Goal: Task Accomplishment & Management: Manage account settings

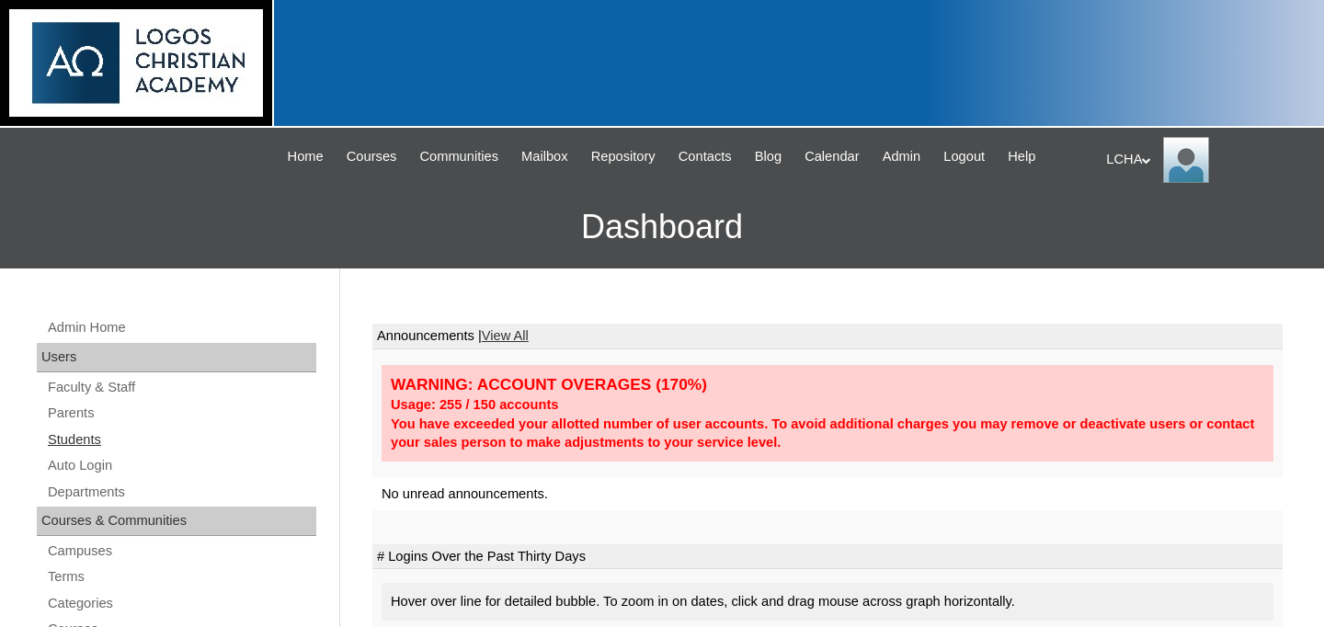
click at [94, 440] on link "Students" at bounding box center [181, 439] width 270 height 23
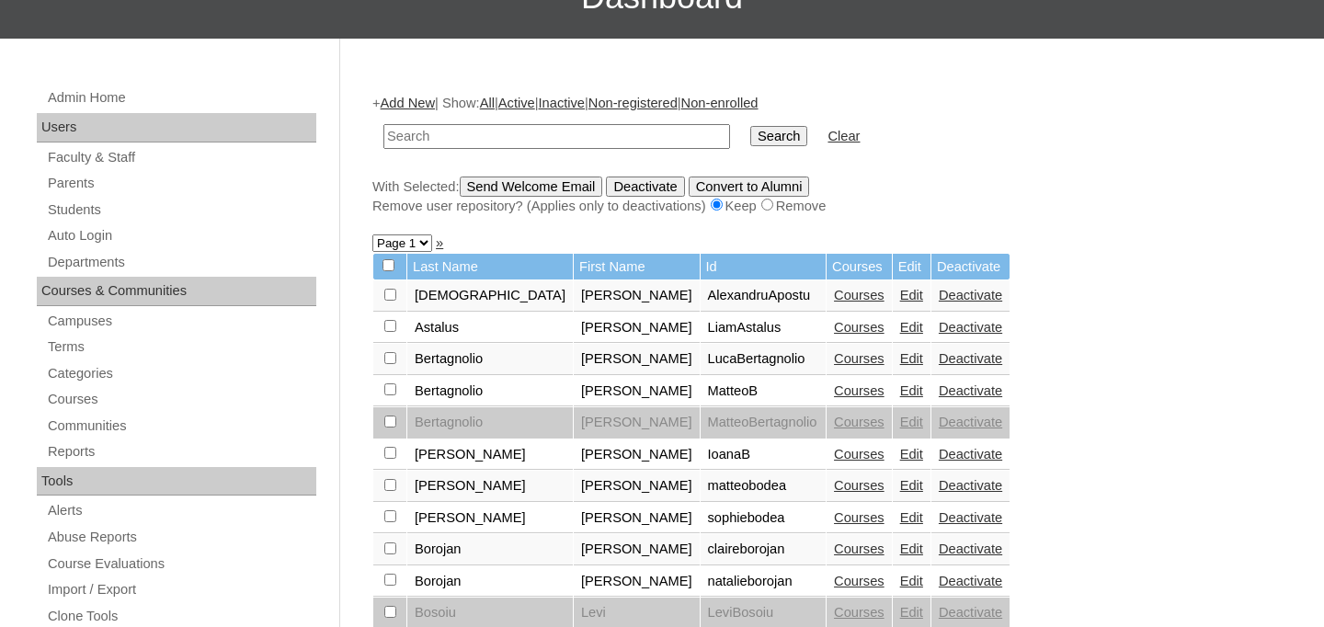
scroll to position [207, 0]
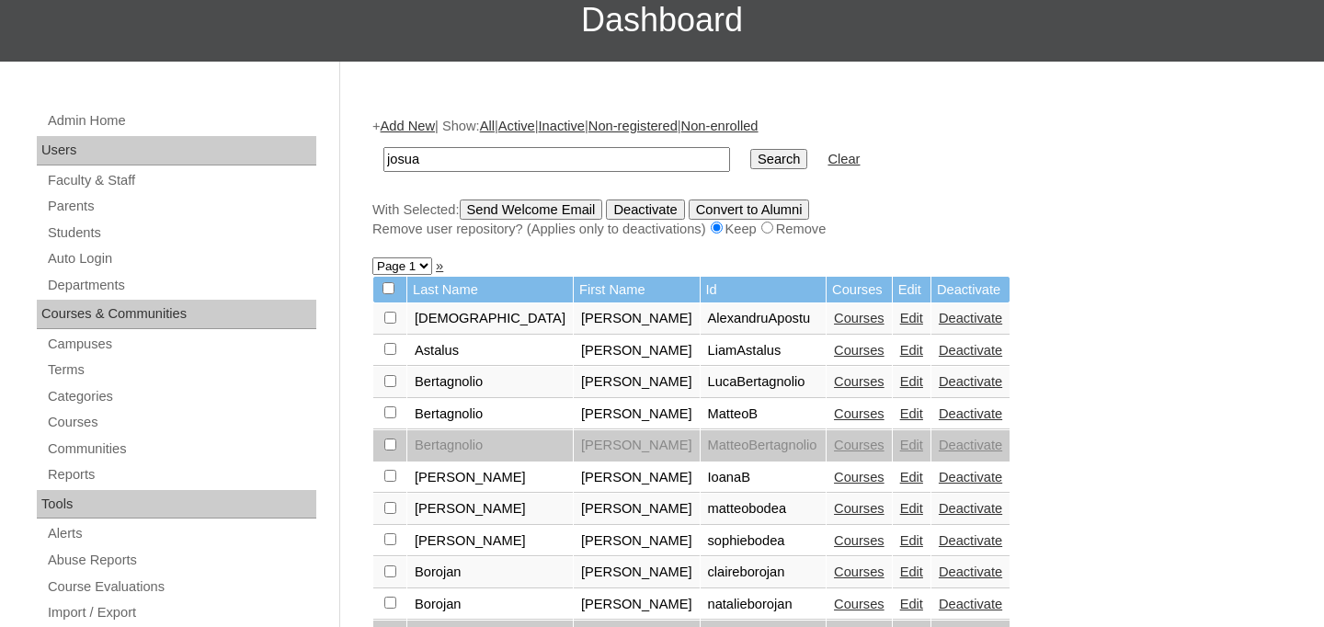
type input "josua"
click at [750, 149] on input "Search" at bounding box center [778, 159] width 57 height 20
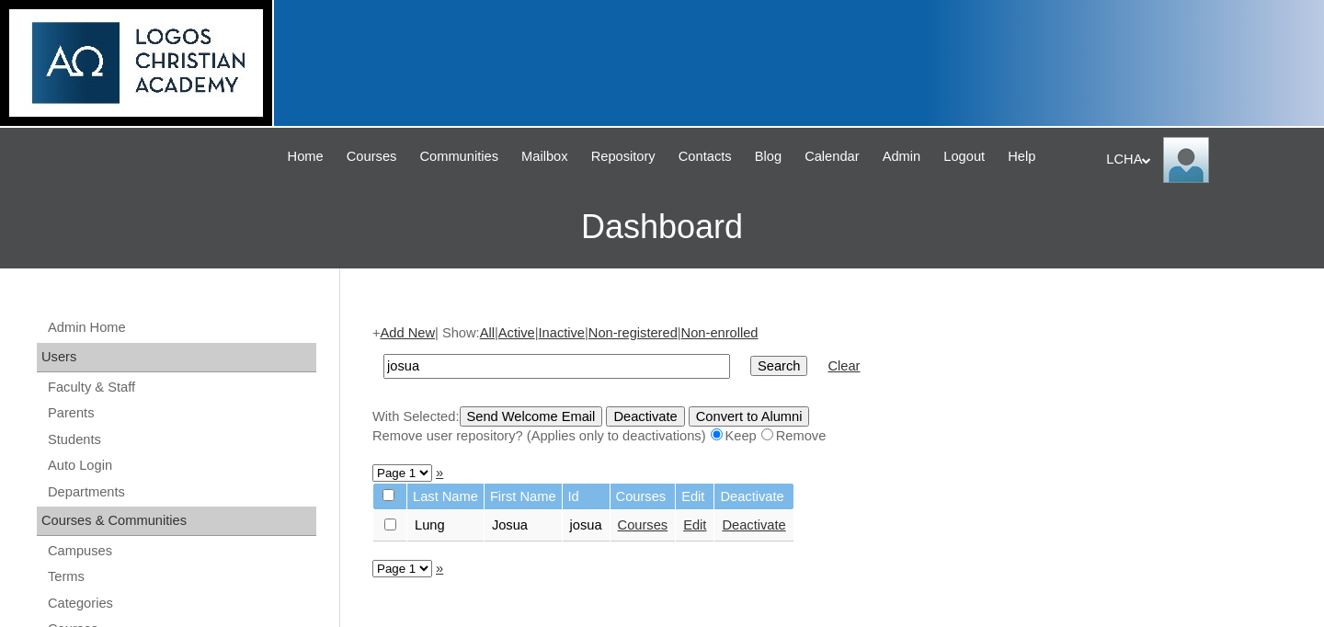
click at [656, 526] on link "Courses" at bounding box center [643, 525] width 51 height 15
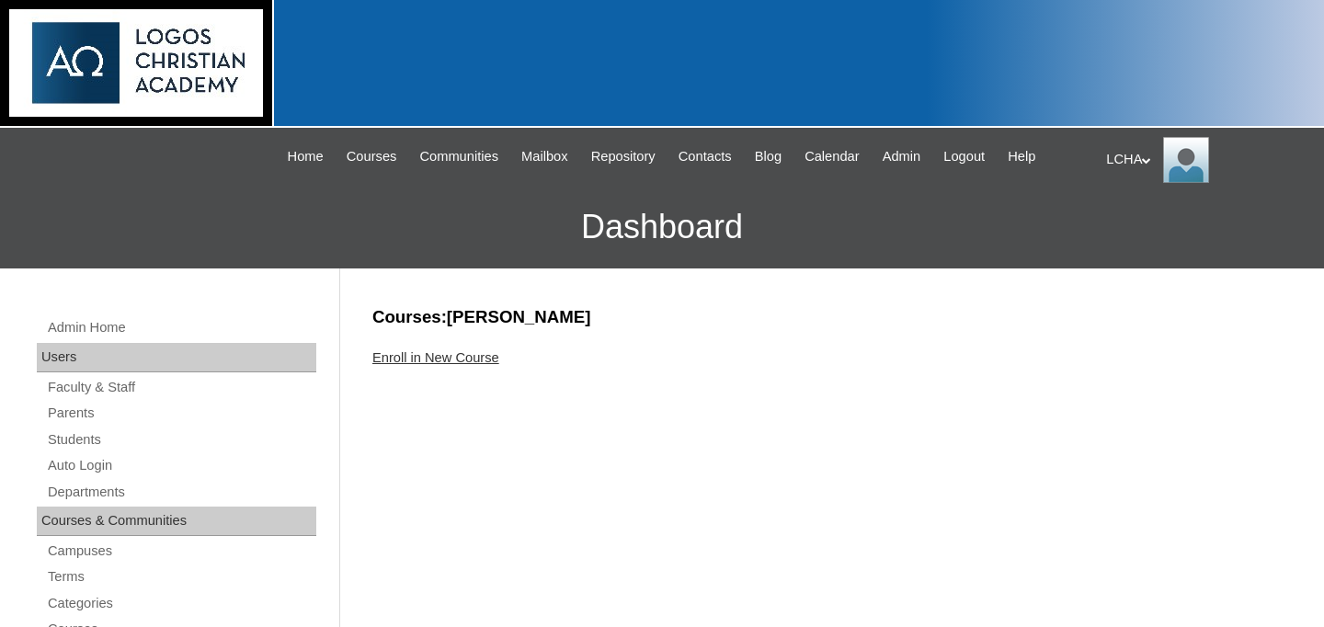
click at [483, 357] on link "Enroll in New Course" at bounding box center [435, 357] width 127 height 15
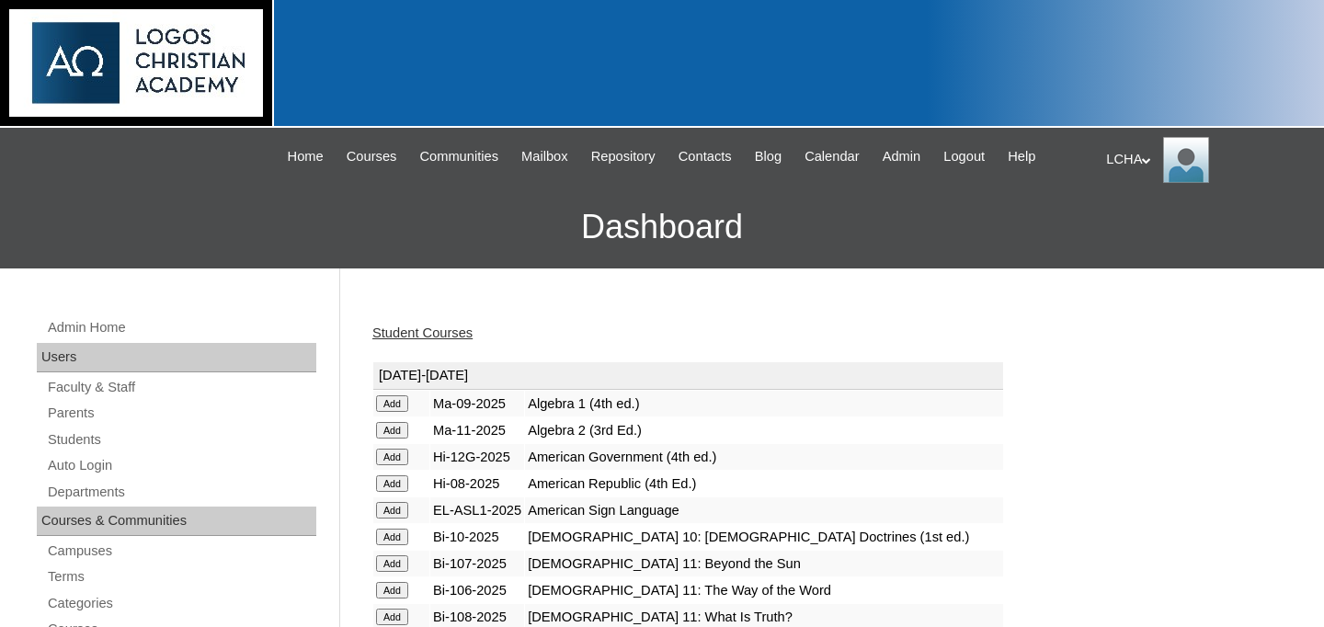
scroll to position [490, 0]
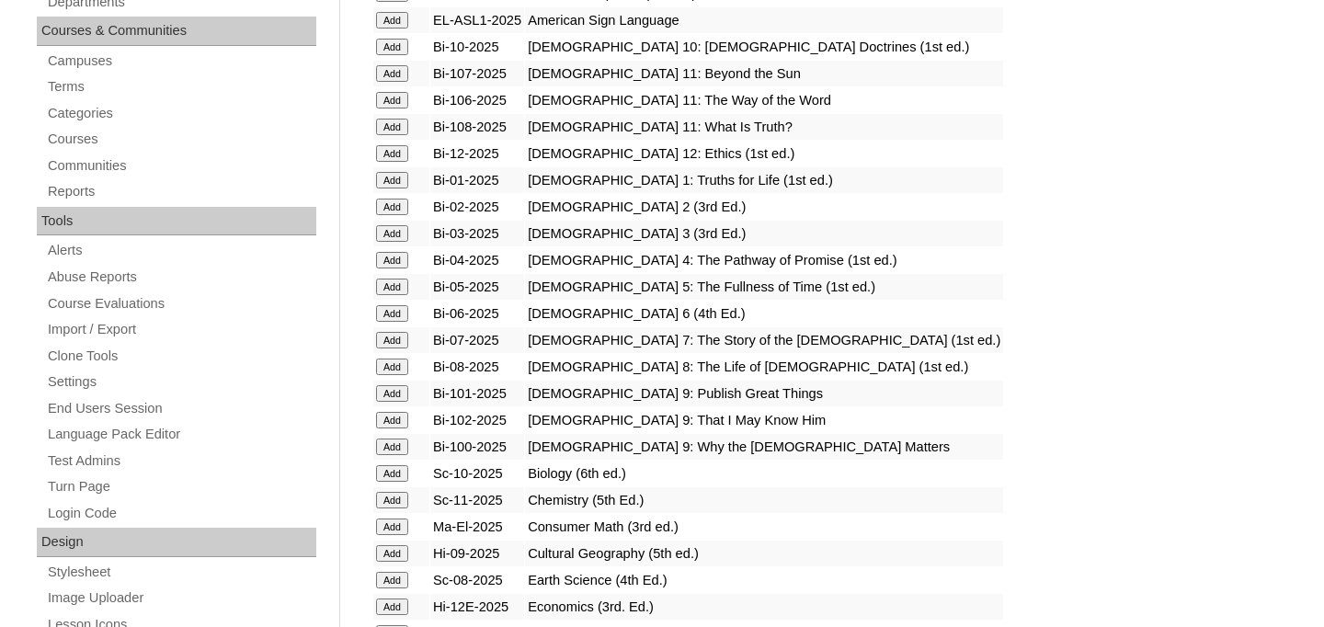
click at [402, 309] on input "Add" at bounding box center [392, 313] width 32 height 17
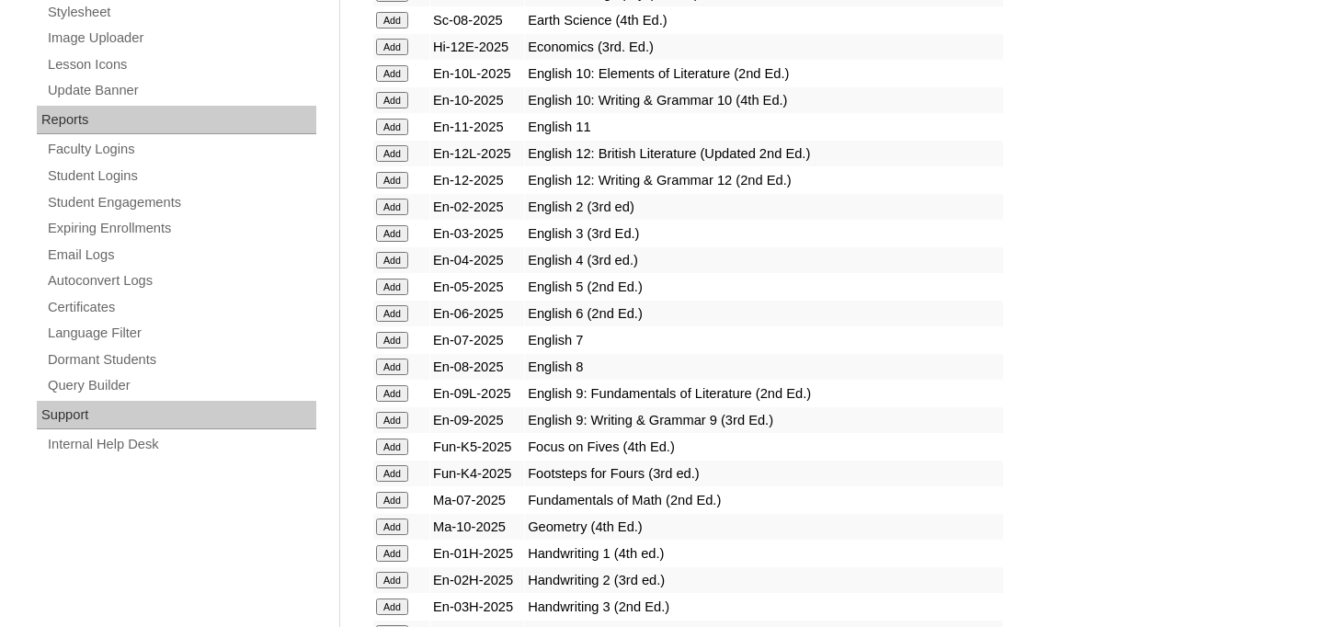
click at [402, 313] on input "Add" at bounding box center [392, 313] width 32 height 17
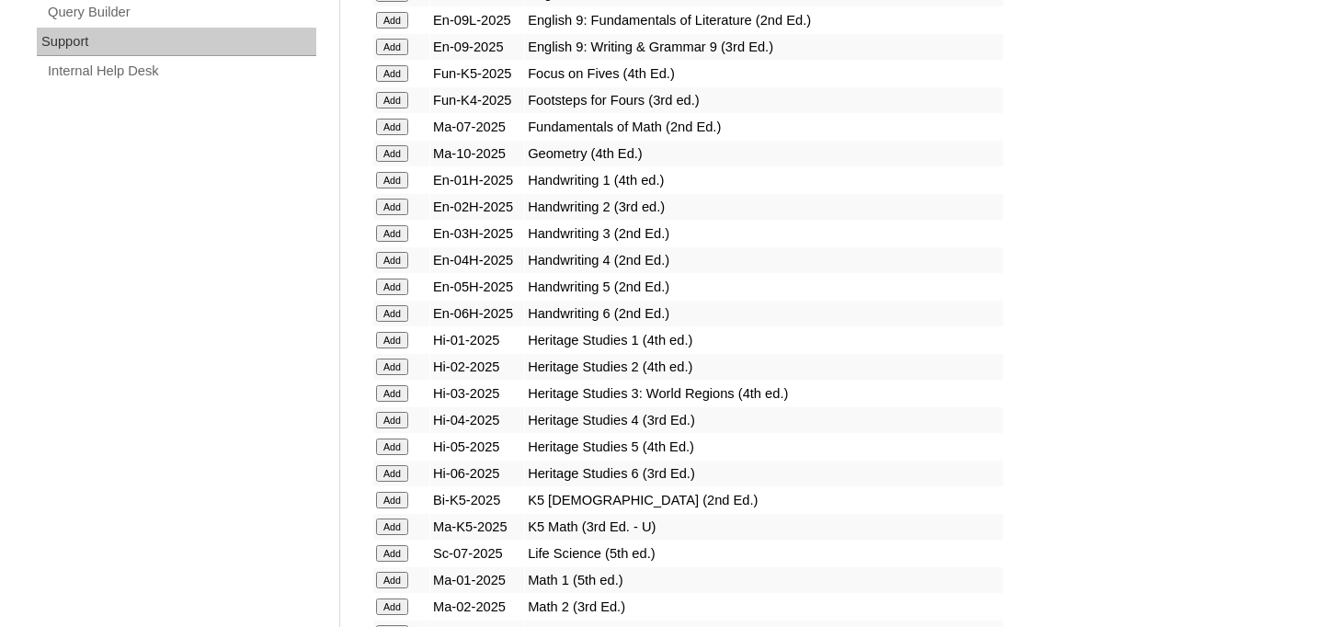
click at [397, 309] on input "Add" at bounding box center [392, 313] width 32 height 17
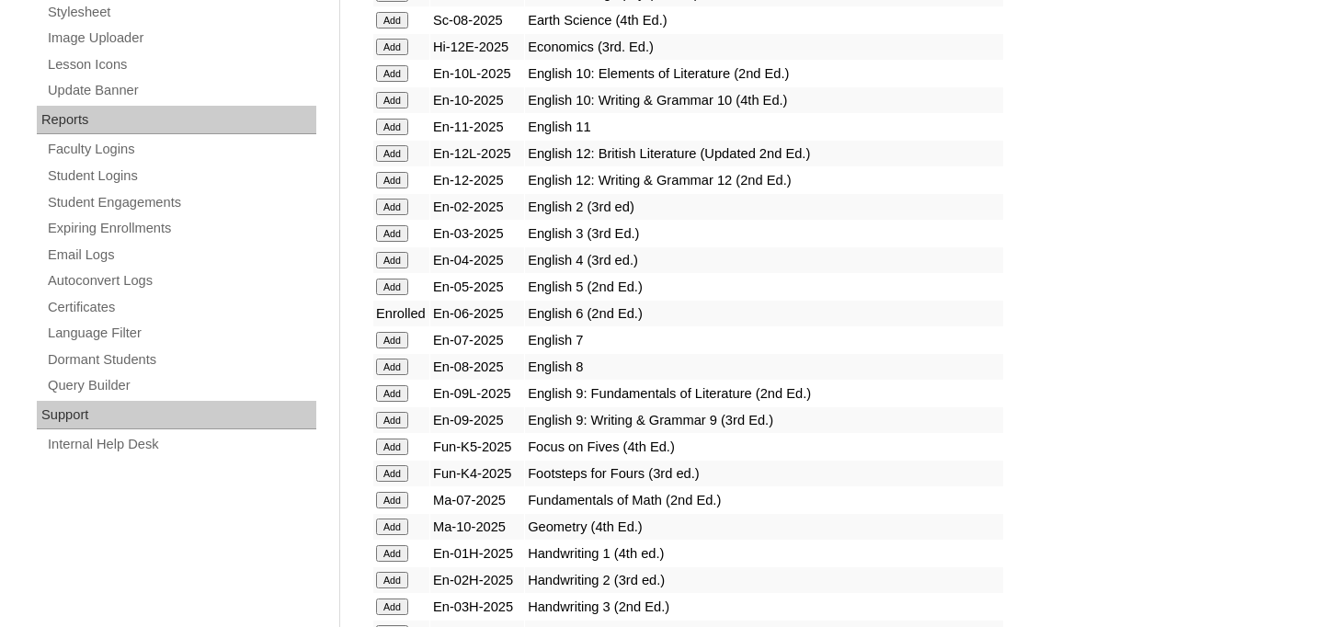
scroll to position [1423, 0]
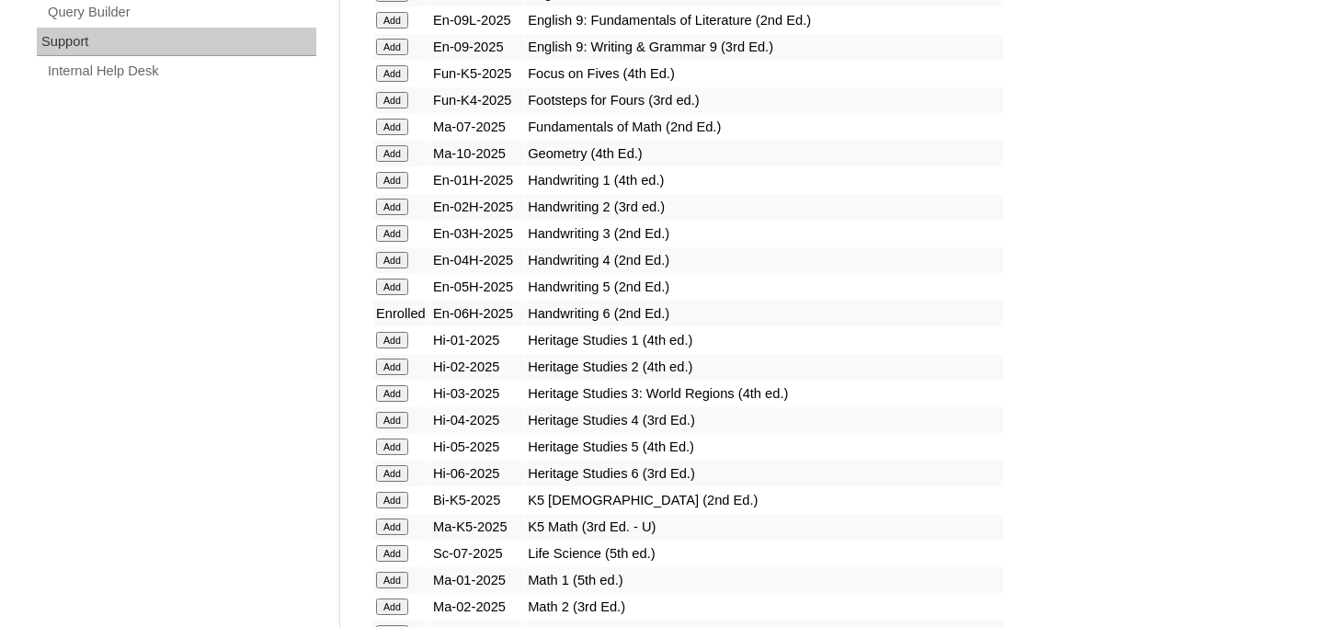
click at [389, 469] on input "Add" at bounding box center [392, 473] width 32 height 17
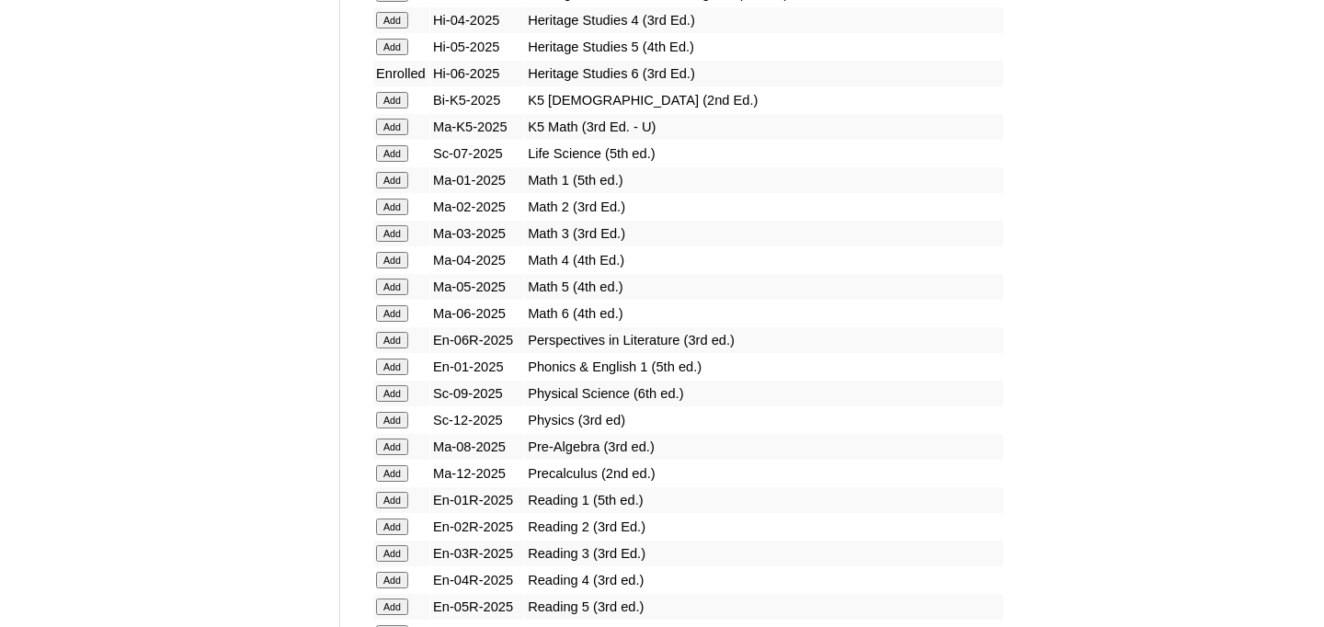
click at [395, 315] on input "Add" at bounding box center [392, 313] width 32 height 17
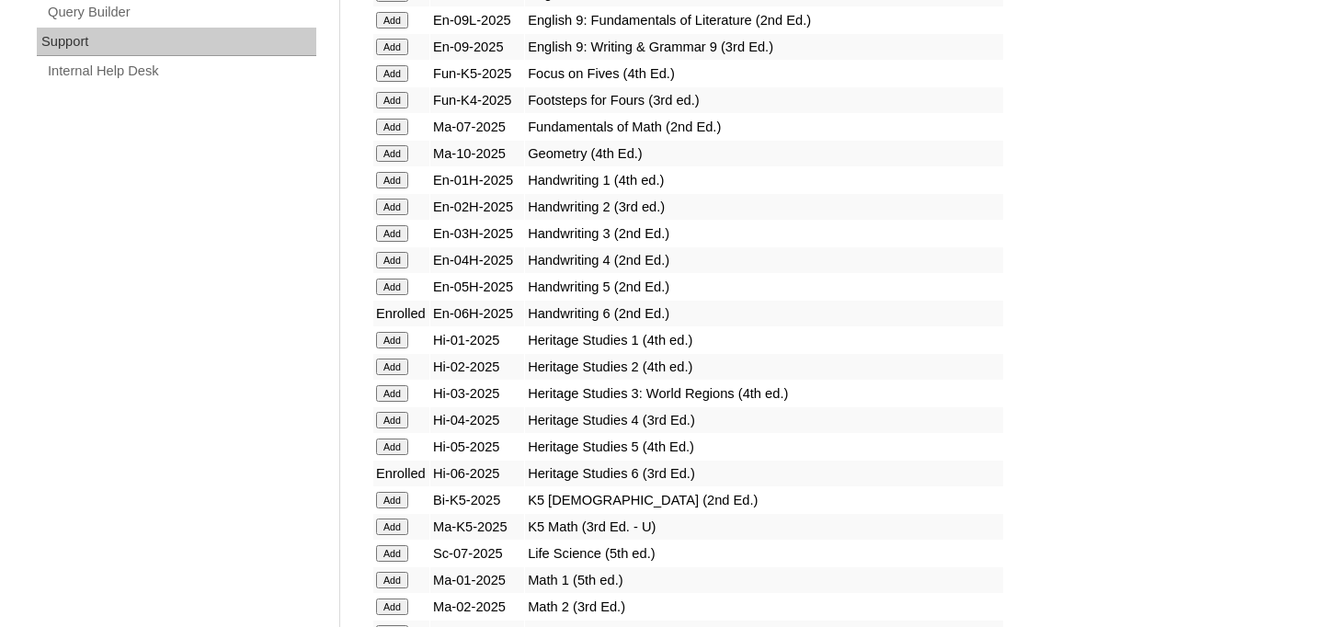
scroll to position [1823, 0]
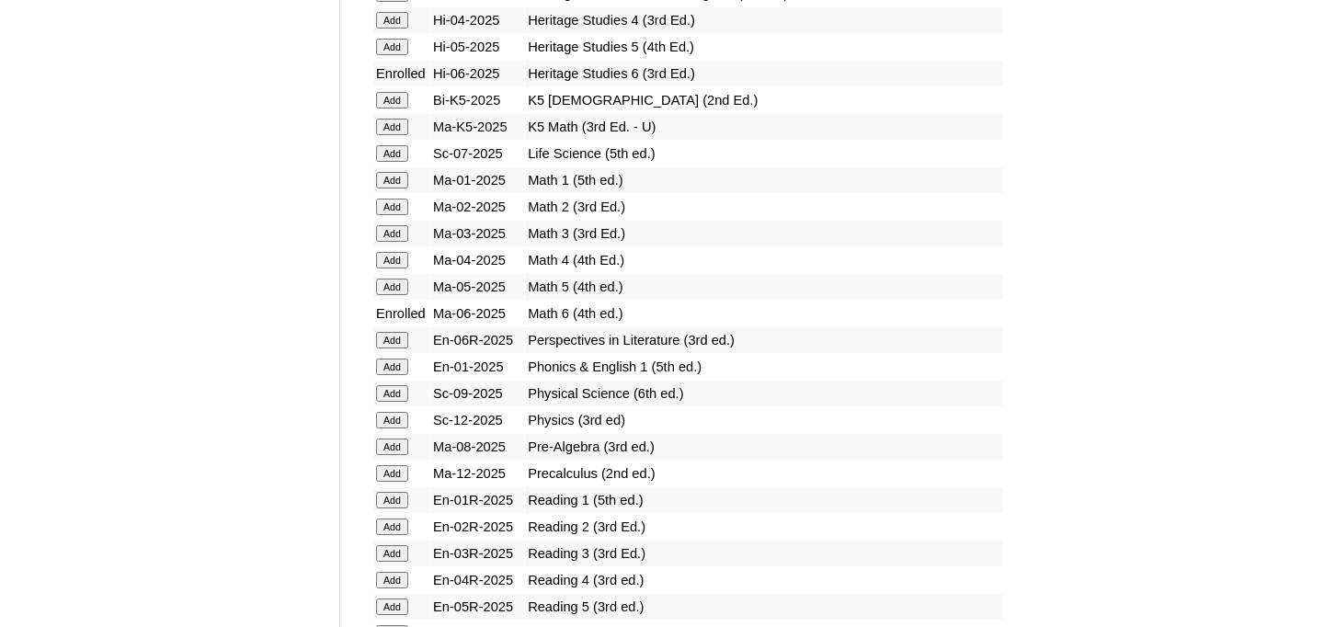
click at [396, 340] on input "Add" at bounding box center [392, 340] width 32 height 17
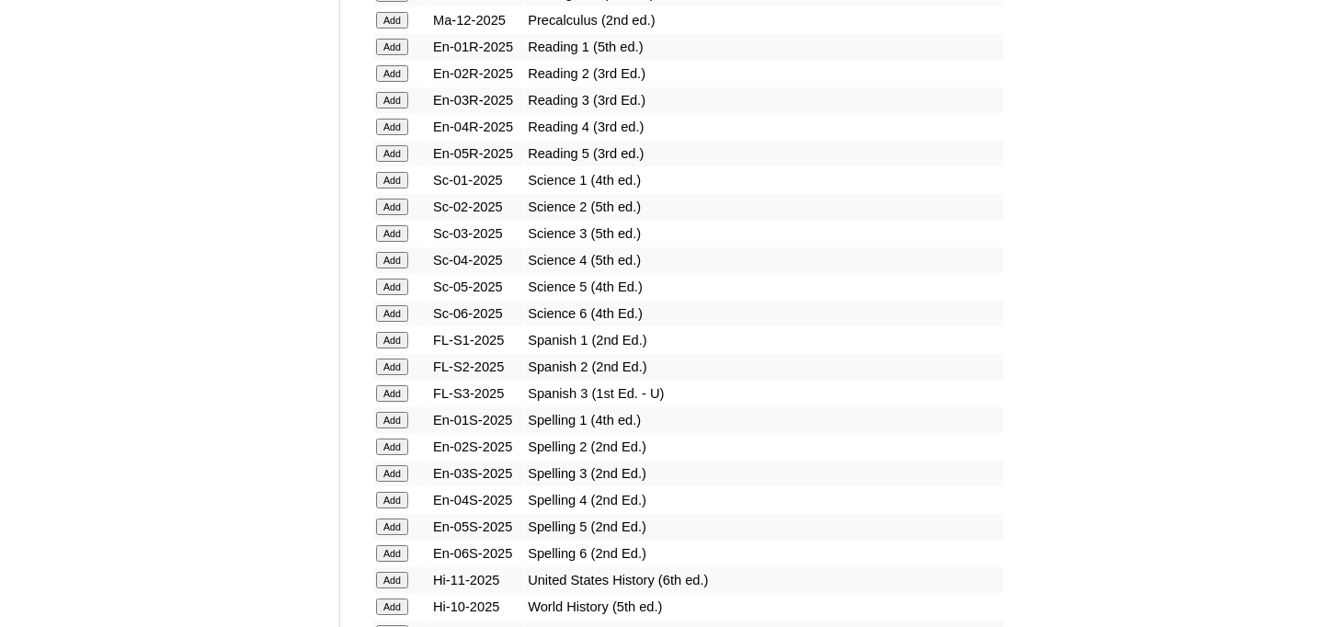
click at [396, 308] on input "Add" at bounding box center [392, 313] width 32 height 17
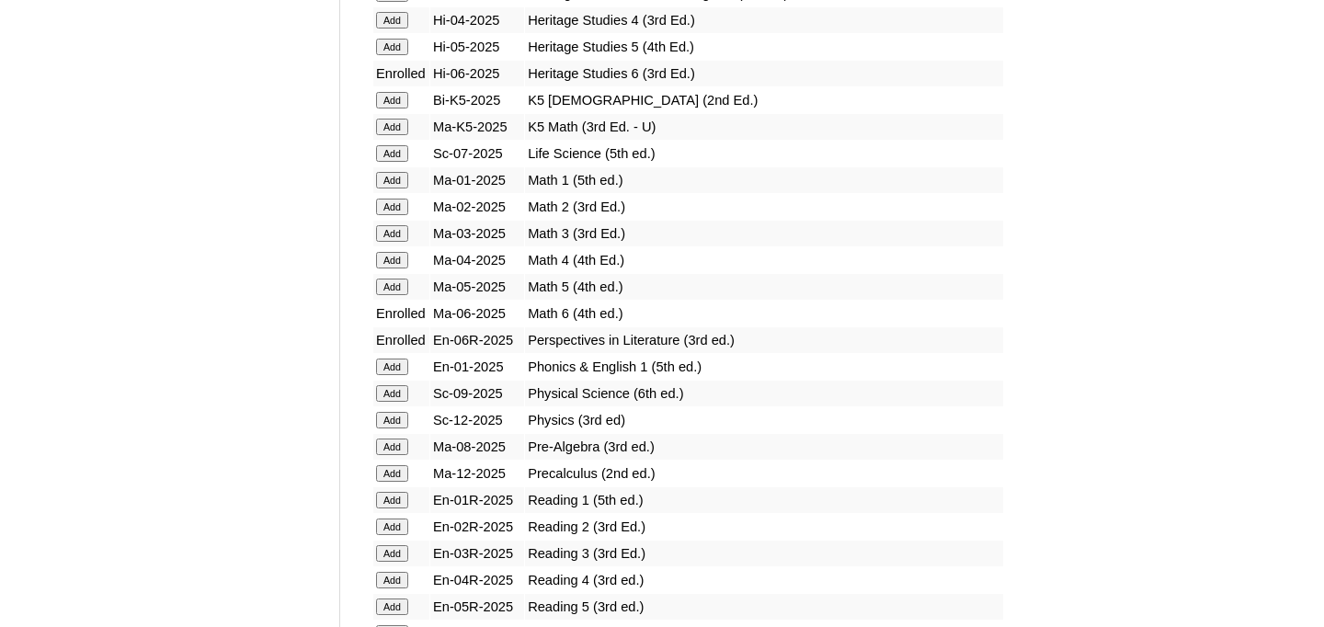
scroll to position [2276, 0]
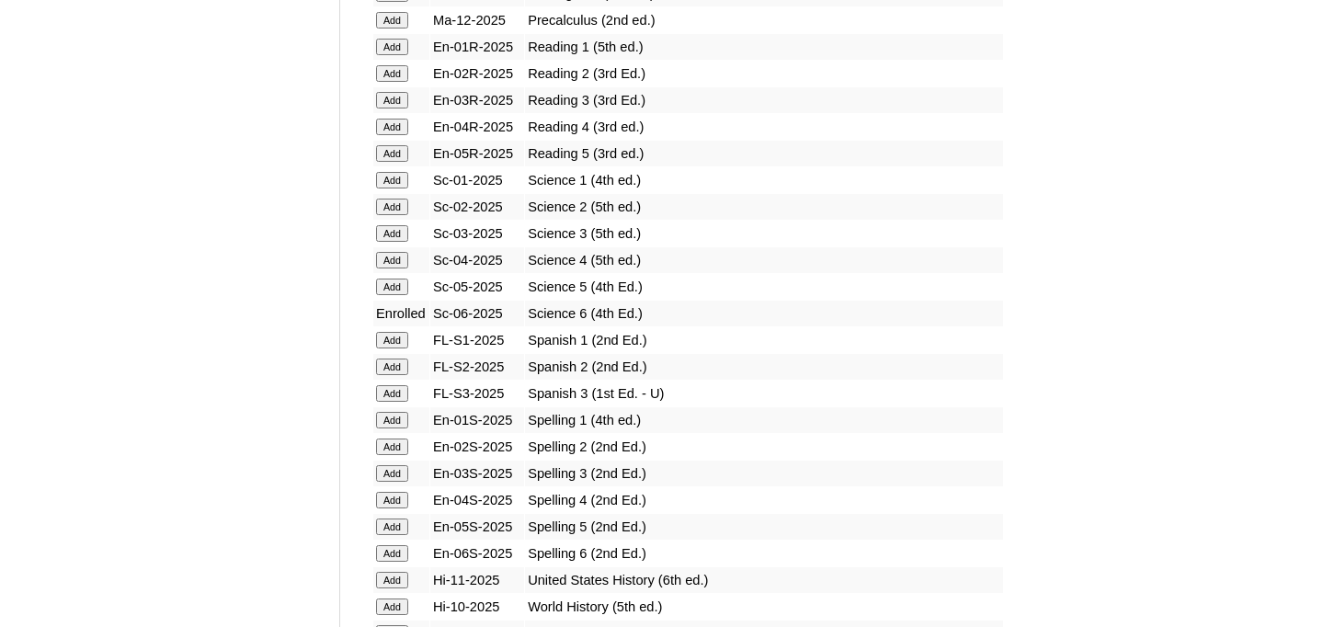
click at [389, 556] on input "Add" at bounding box center [392, 553] width 32 height 17
